Goal: Check status: Check status

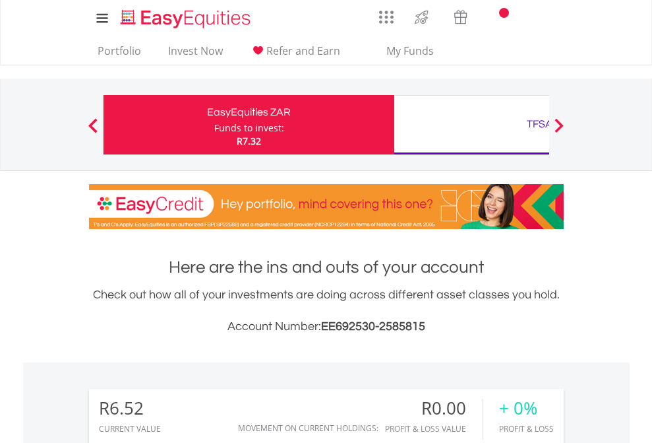
scroll to position [127, 207]
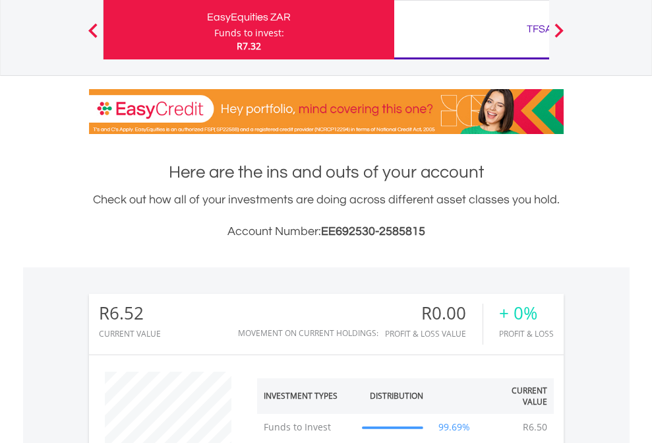
click at [472, 30] on div "TFSA" at bounding box center [539, 29] width 275 height 18
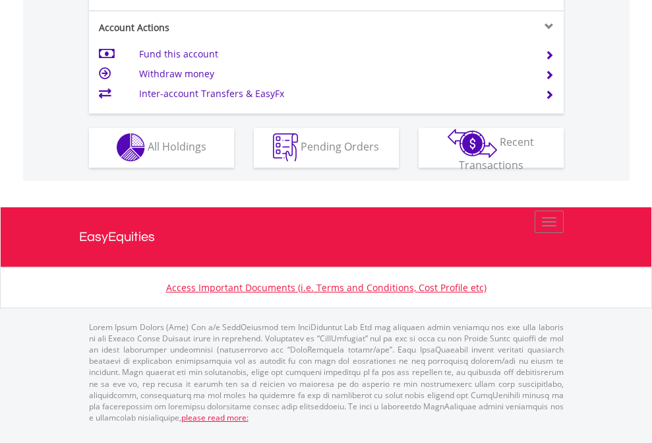
scroll to position [1233, 0]
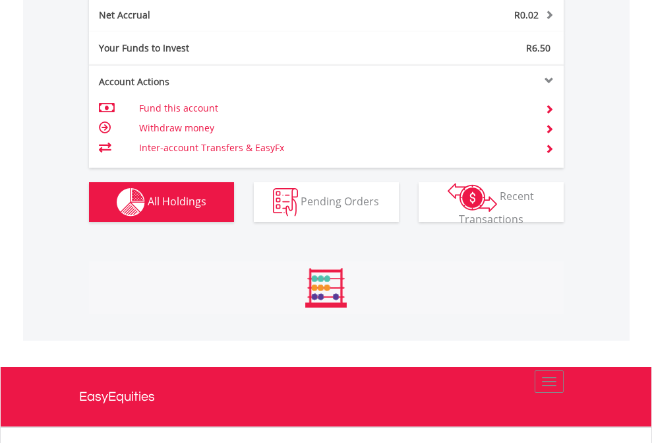
scroll to position [1337, 0]
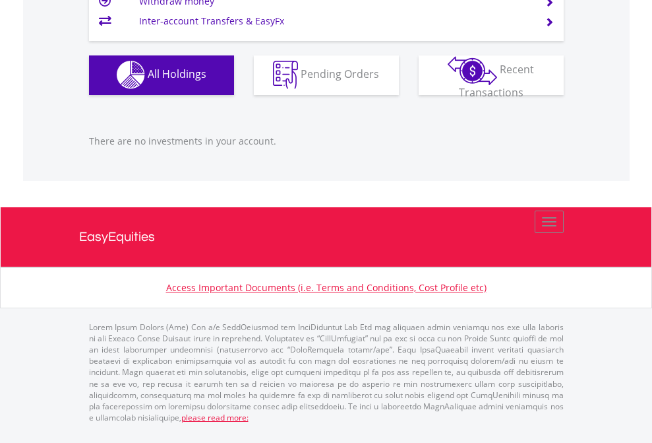
scroll to position [127, 207]
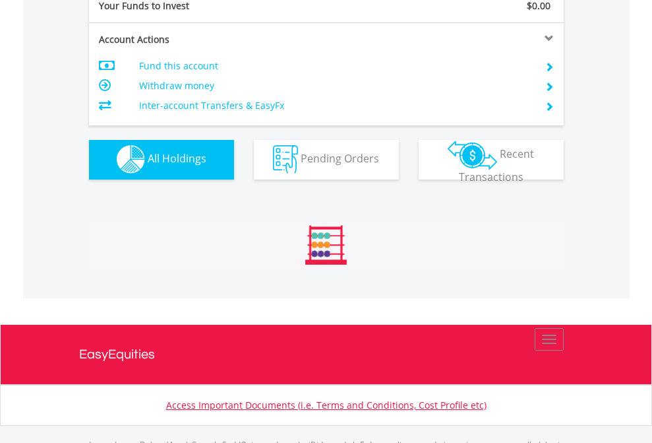
scroll to position [1306, 0]
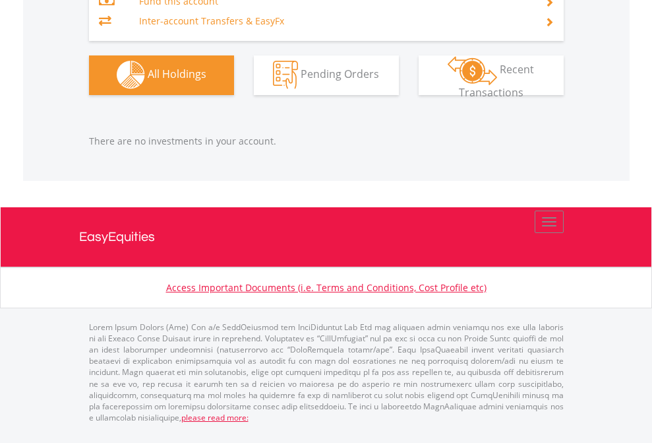
scroll to position [127, 207]
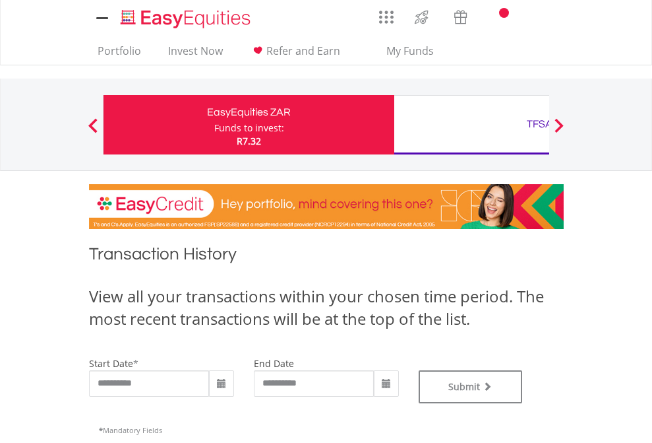
type input "**********"
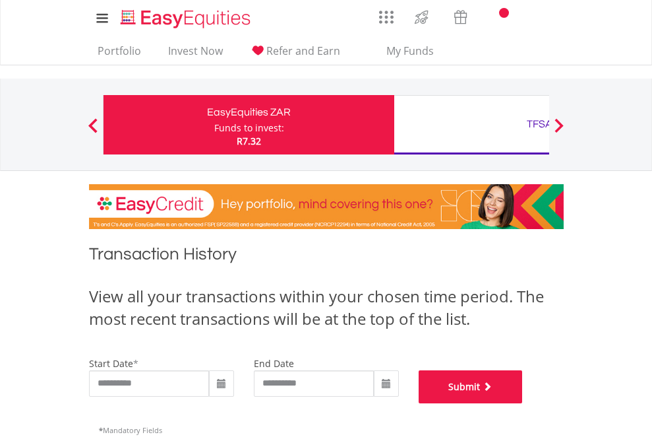
click at [523, 403] on button "Submit" at bounding box center [471, 386] width 104 height 33
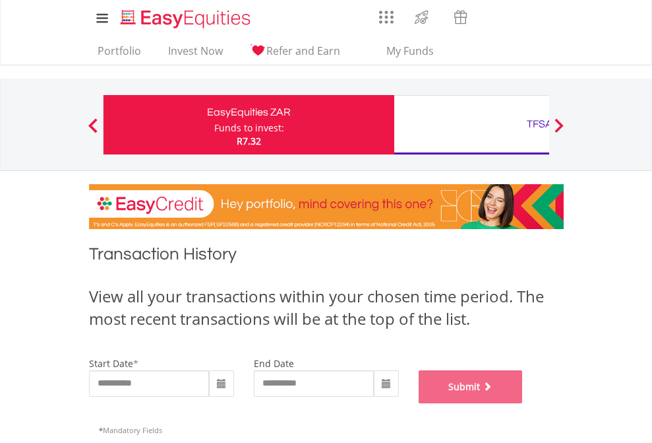
scroll to position [535, 0]
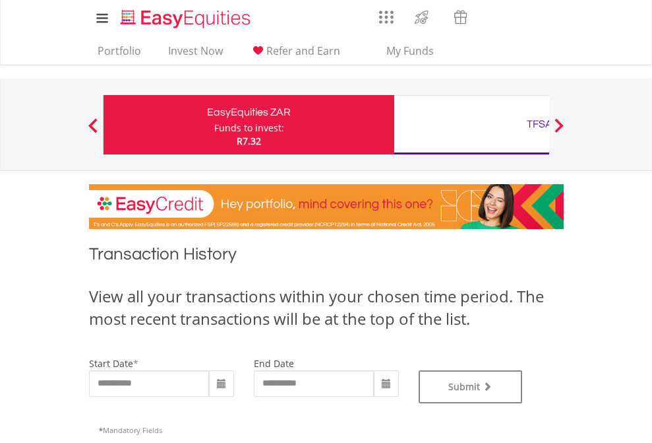
click at [472, 125] on div "TFSA" at bounding box center [539, 124] width 275 height 18
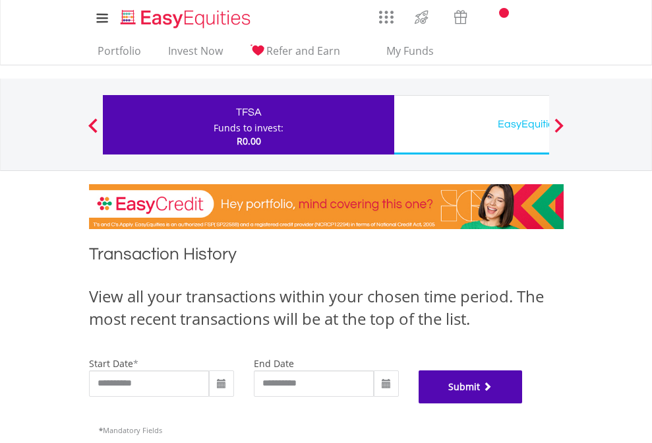
click at [523, 403] on button "Submit" at bounding box center [471, 386] width 104 height 33
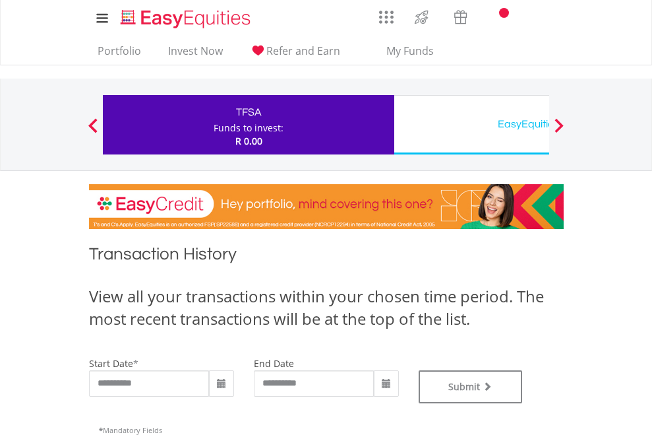
click at [472, 125] on div "EasyEquities USD" at bounding box center [539, 124] width 275 height 18
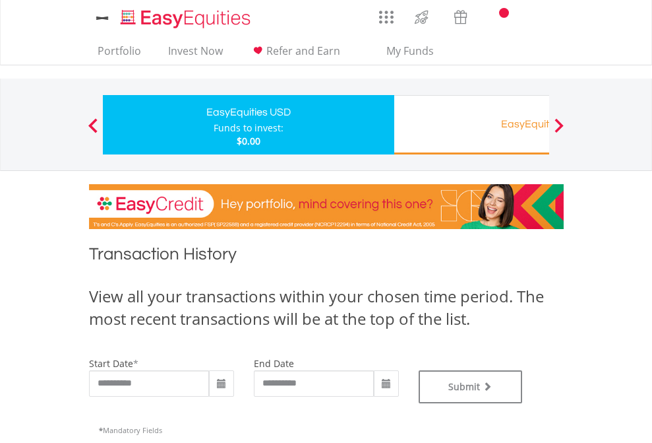
type input "**********"
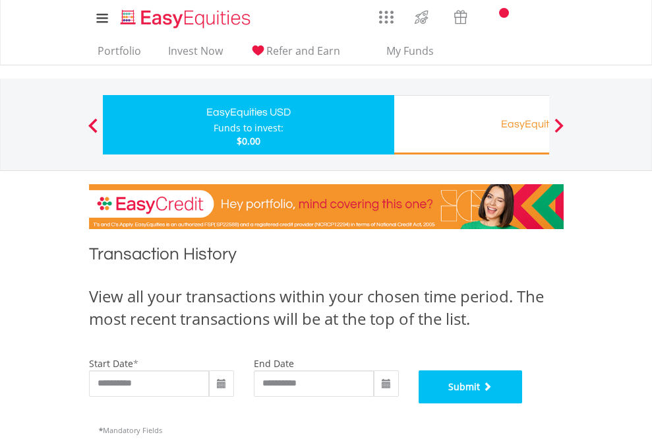
click at [523, 403] on button "Submit" at bounding box center [471, 386] width 104 height 33
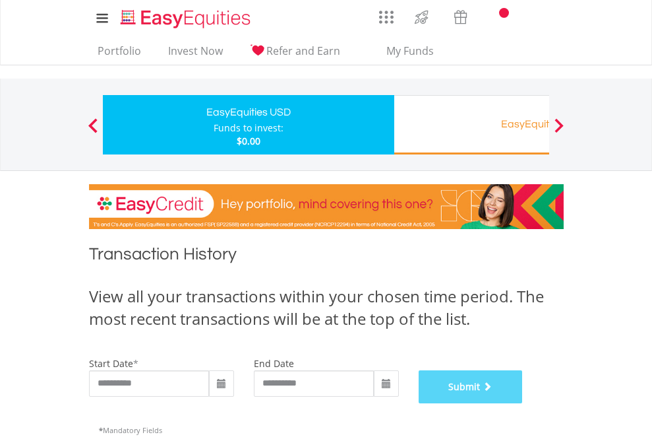
scroll to position [535, 0]
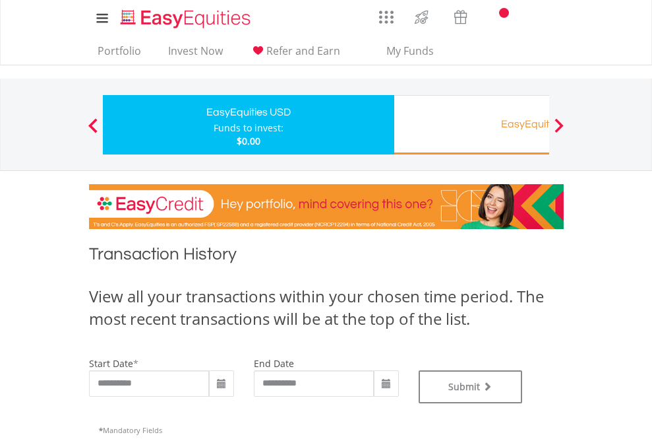
click at [472, 125] on div "EasyEquities RA" at bounding box center [539, 124] width 275 height 18
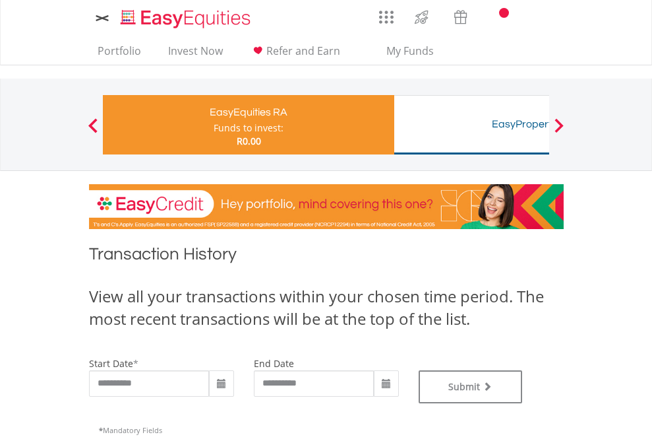
type input "**********"
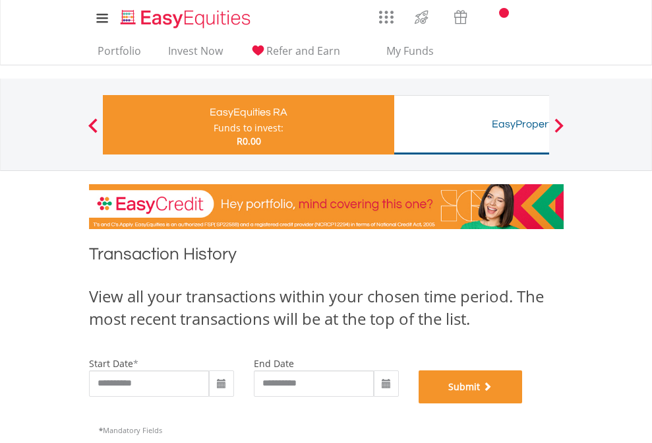
click at [523, 403] on button "Submit" at bounding box center [471, 386] width 104 height 33
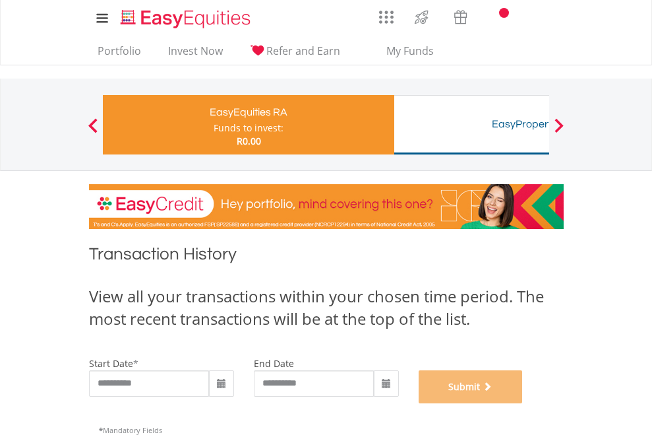
scroll to position [535, 0]
